Goal: Information Seeking & Learning: Learn about a topic

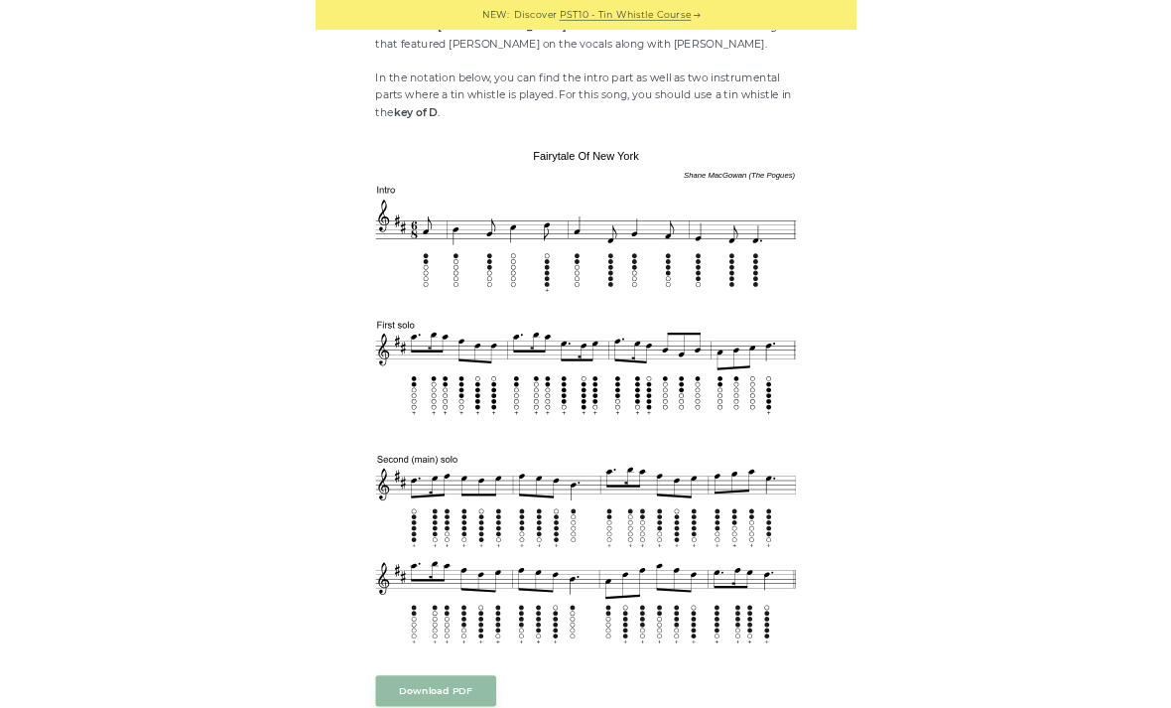
scroll to position [789, 0]
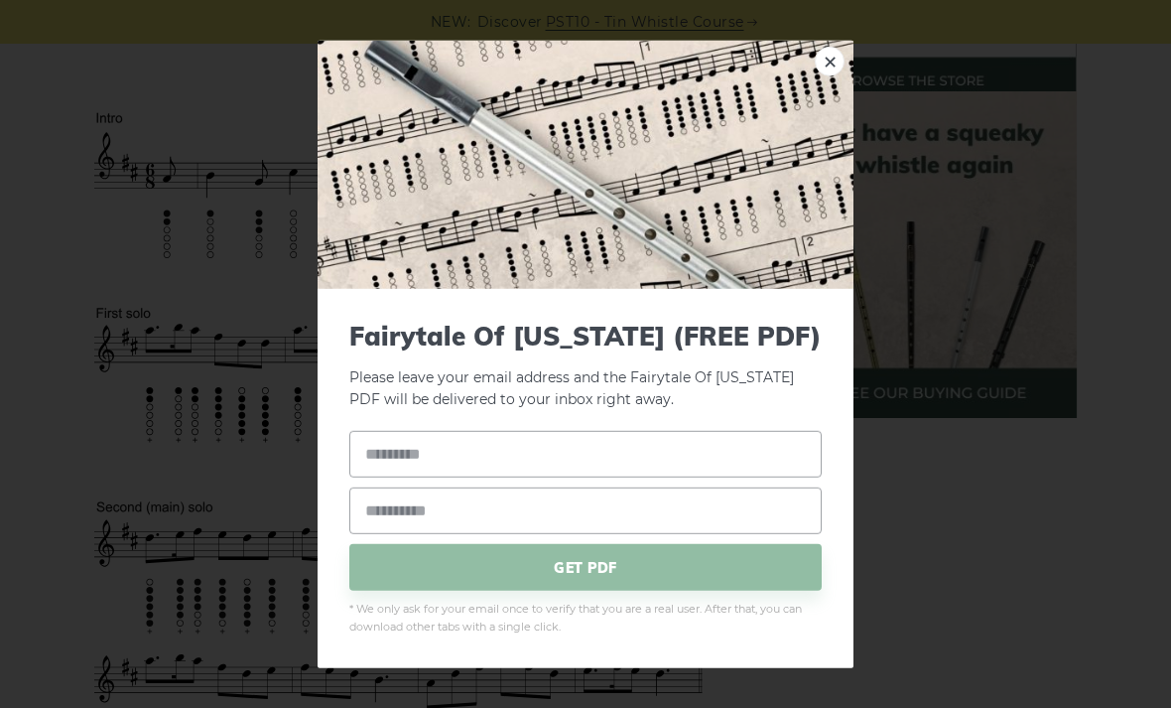
click at [813, 75] on link "×" at bounding box center [830, 61] width 30 height 30
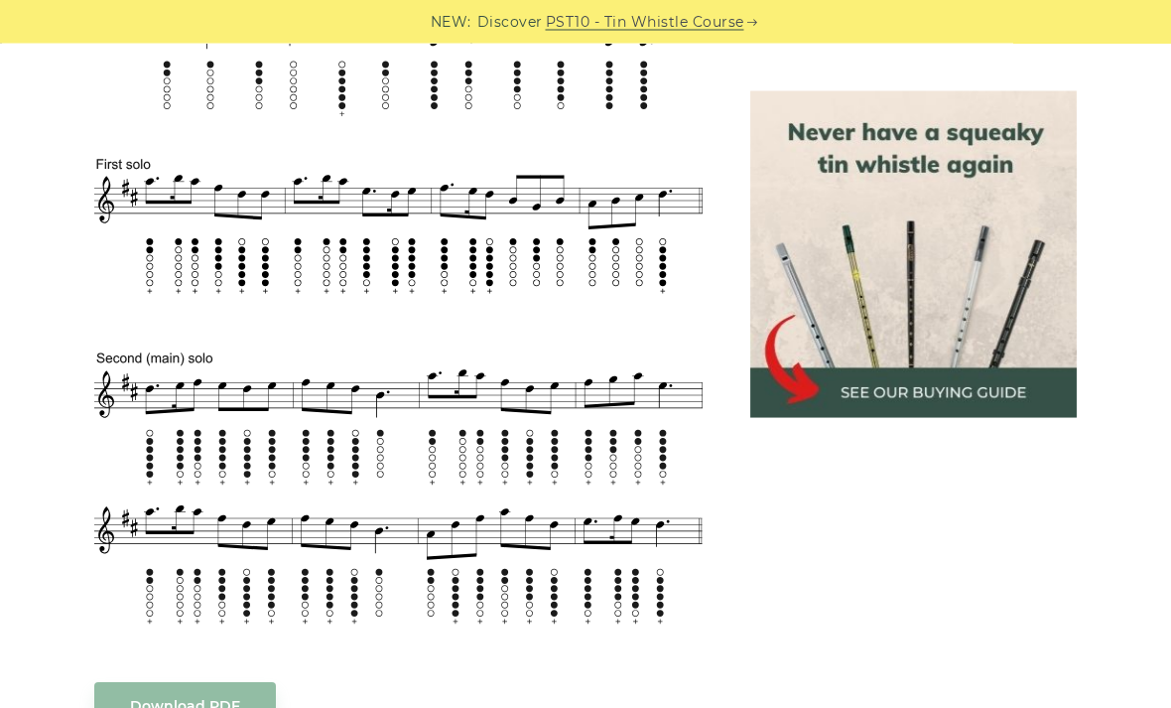
scroll to position [938, 0]
click at [813, 283] on img at bounding box center [913, 254] width 326 height 326
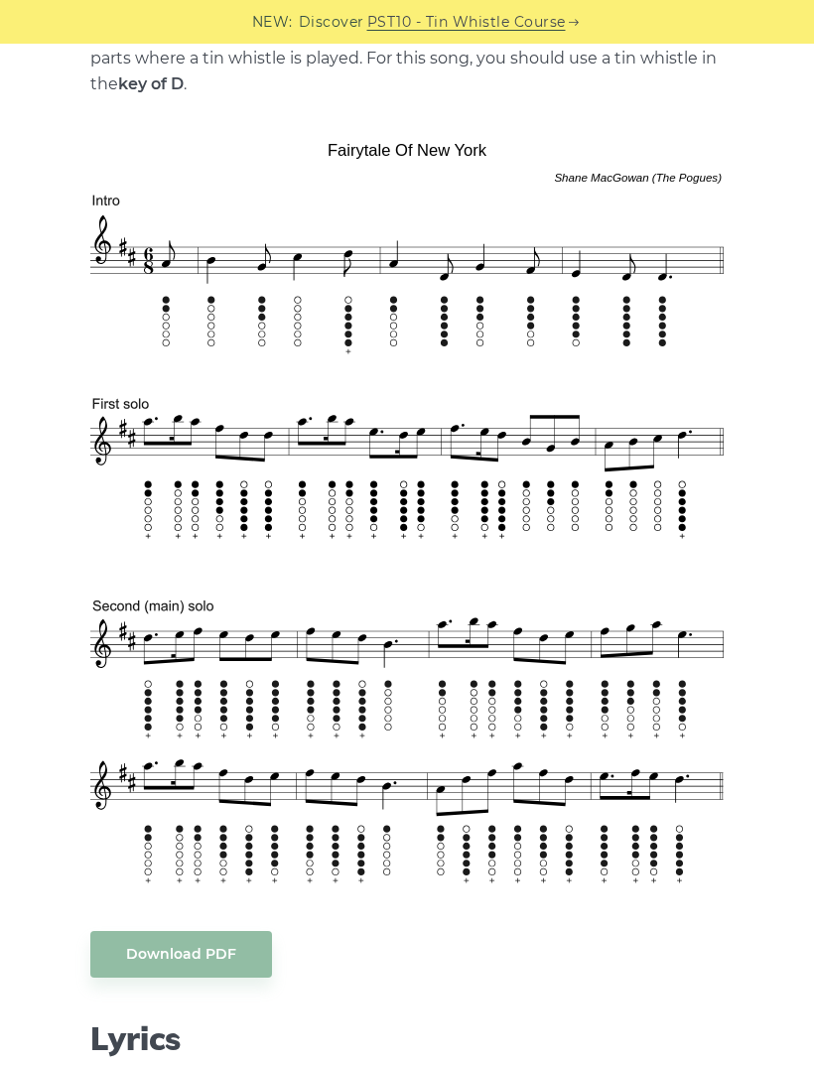
scroll to position [691, 0]
